Goal: Information Seeking & Learning: Learn about a topic

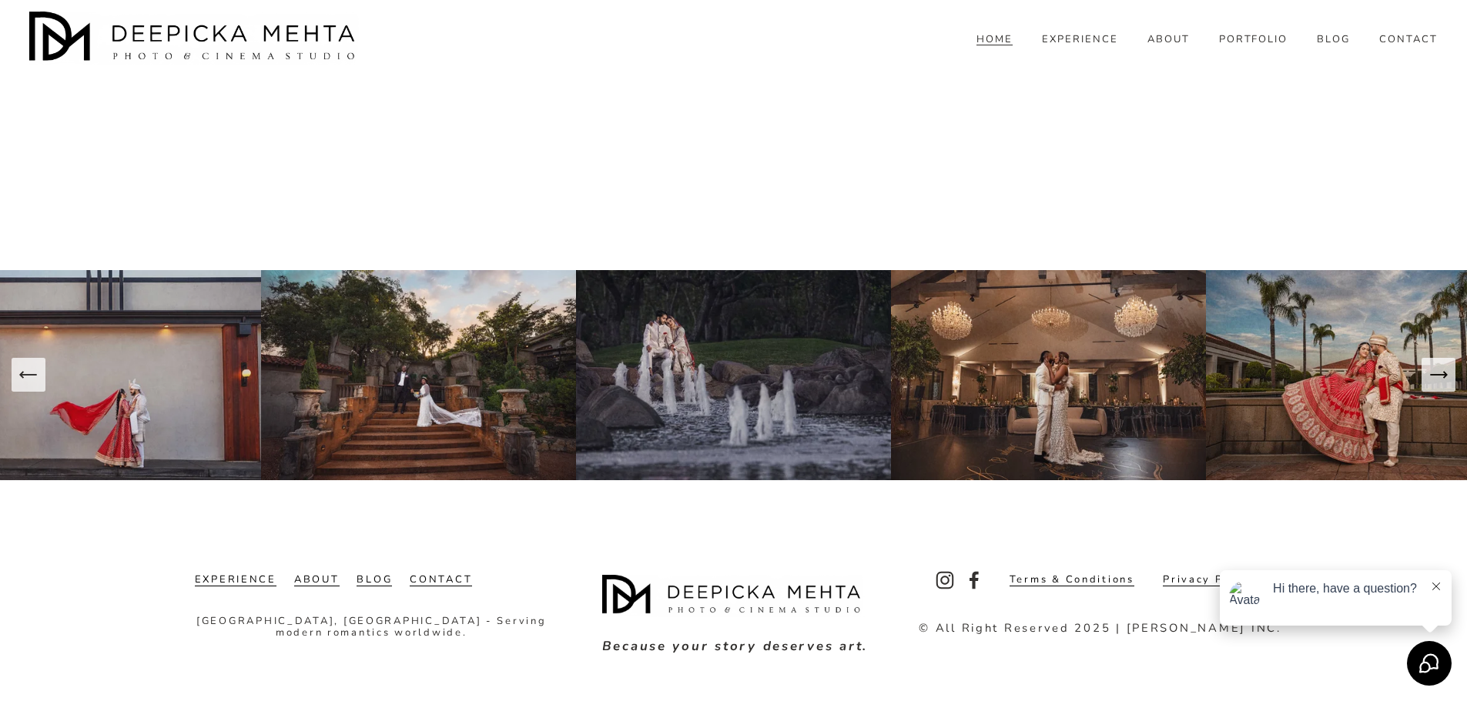
scroll to position [7090, 0]
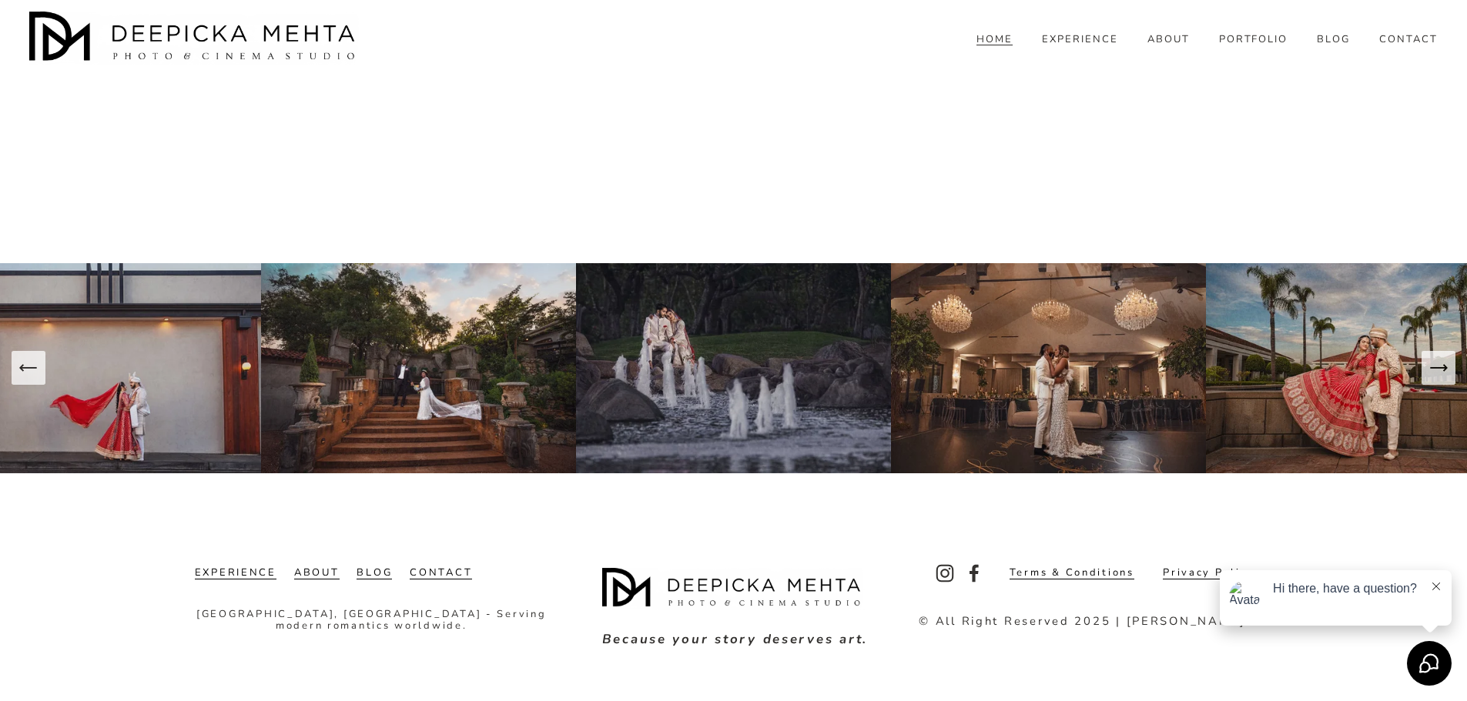
click at [1324, 46] on span "BLOG" at bounding box center [1333, 40] width 33 height 12
click at [0, 0] on span "WEDDINGS" at bounding box center [0, 0] width 0 height 0
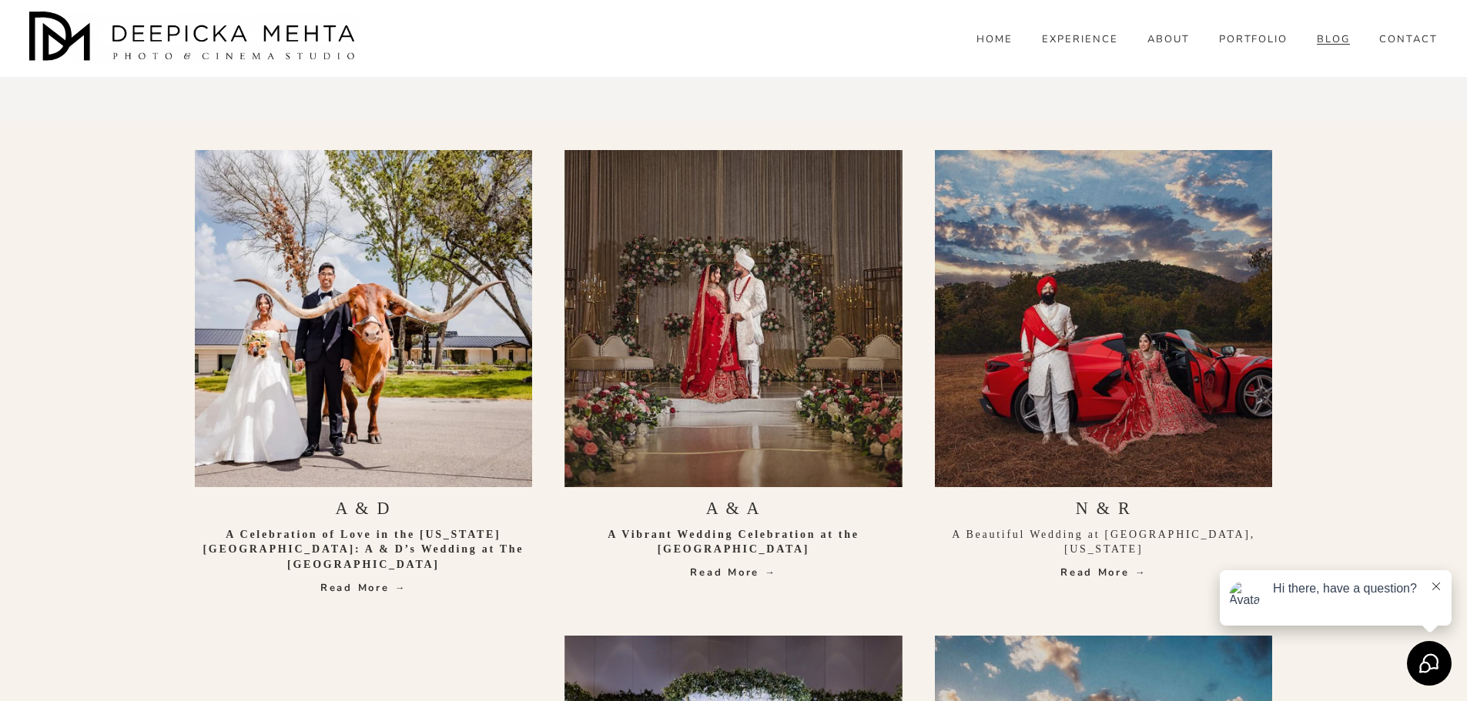
scroll to position [616, 0]
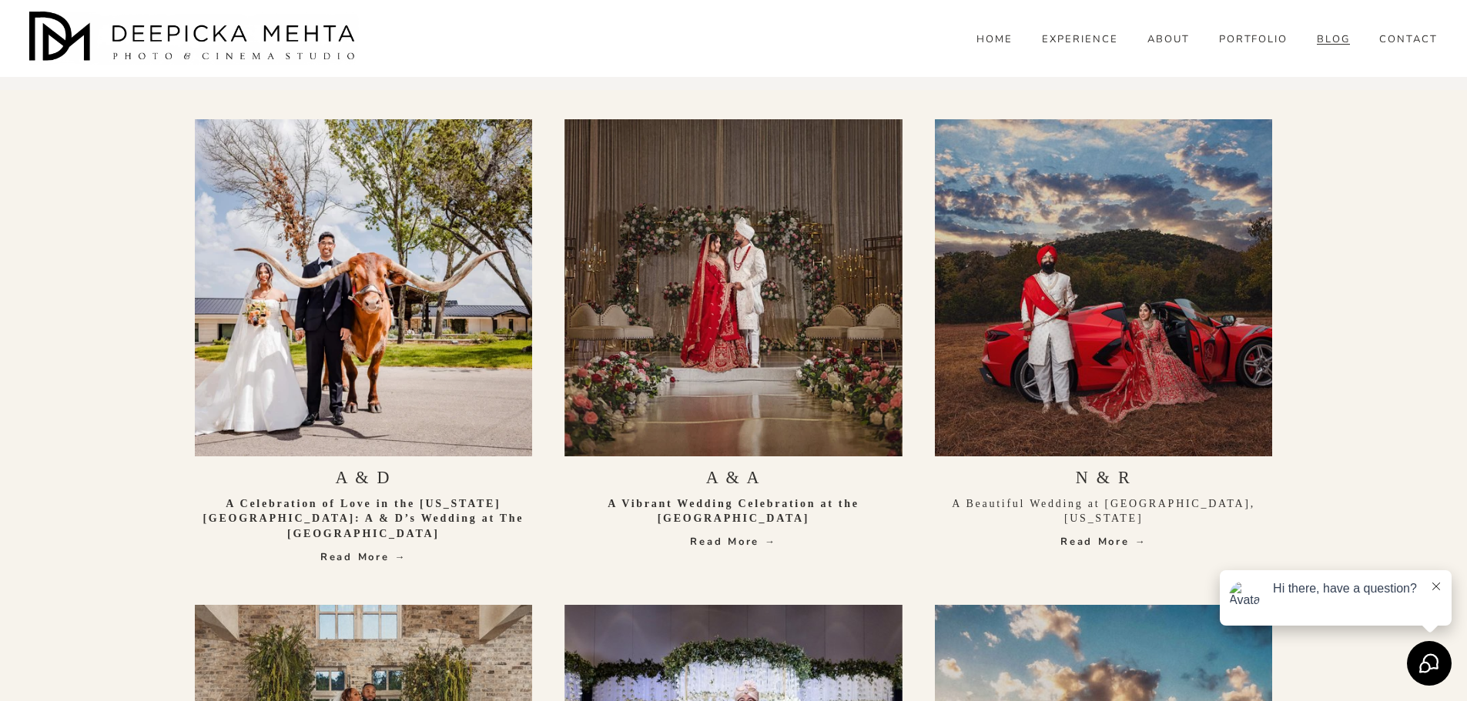
click at [429, 527] on p "A Celebration of Love in the Texas Hill Country: A & D’s Wedding at The Videre …" at bounding box center [364, 519] width 338 height 45
click at [373, 559] on link "Read More →" at bounding box center [364, 557] width 338 height 15
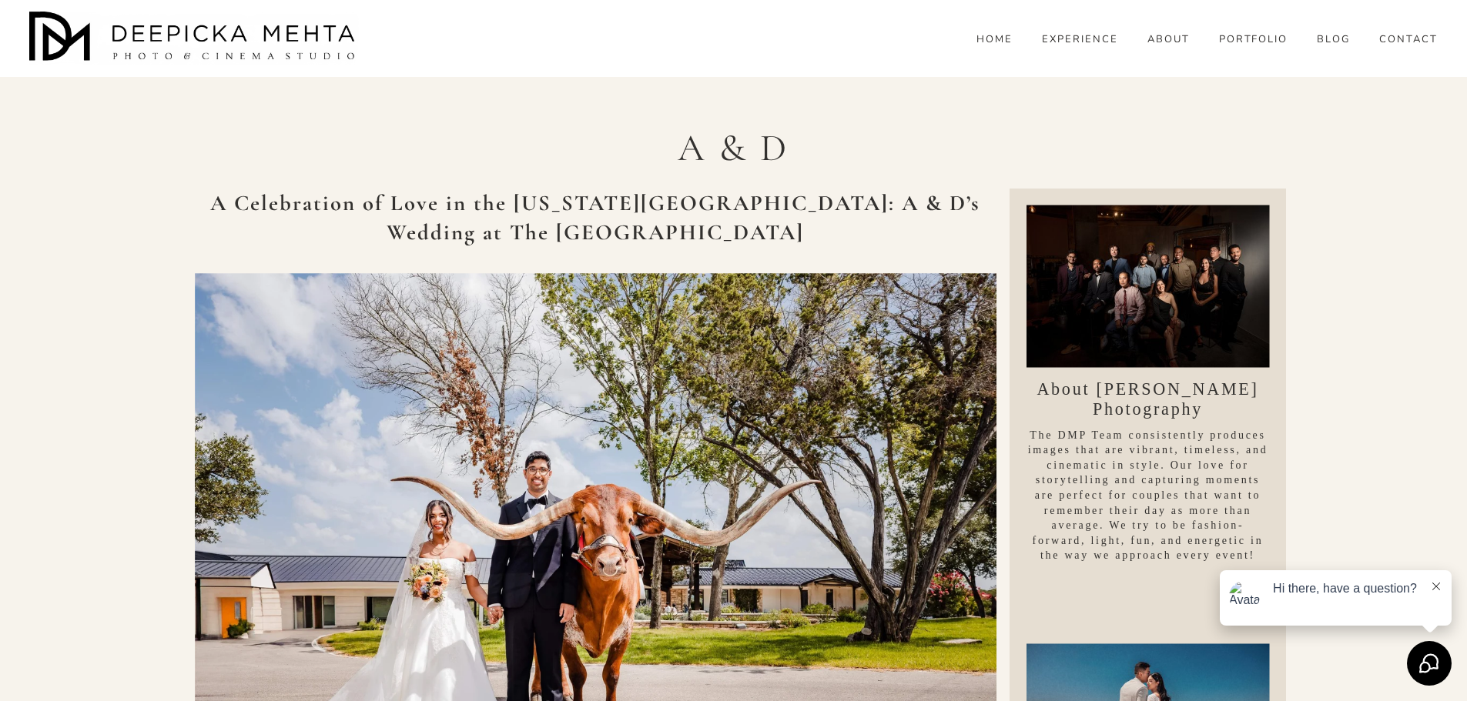
click at [671, 47] on div "HOME EXPERIENCE ABOUT PORTFOLIO BLOG WEDDINGS ENGAGEMENT PORTRAITS RESOURCES" at bounding box center [930, 39] width 1014 height 16
